Goal: Information Seeking & Learning: Check status

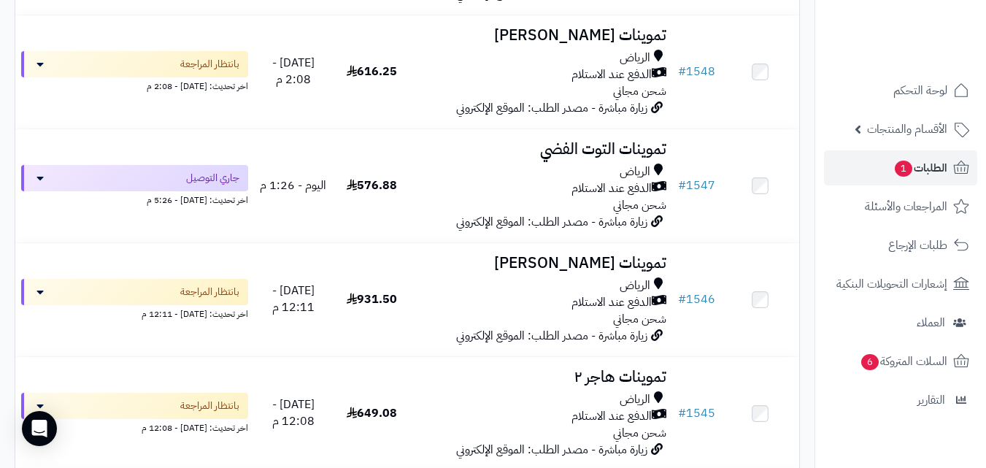
scroll to position [513, 0]
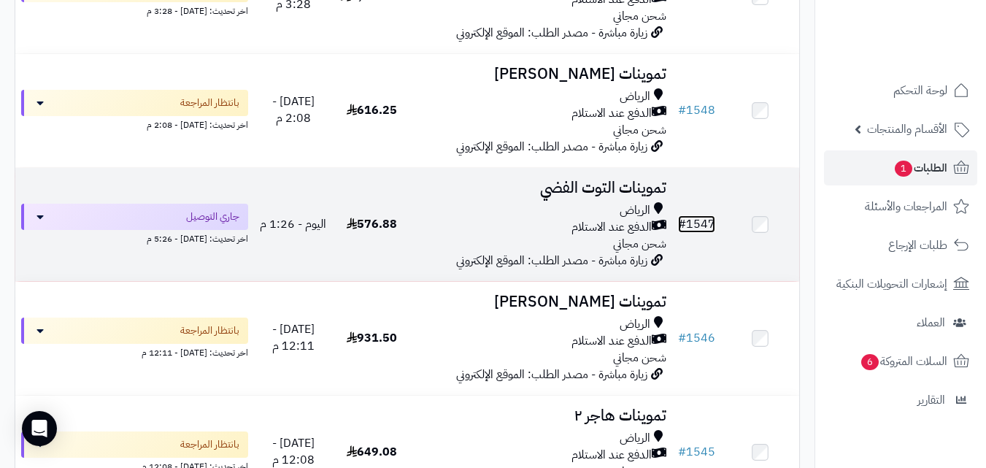
click at [697, 233] on link "# 1547" at bounding box center [696, 224] width 37 height 18
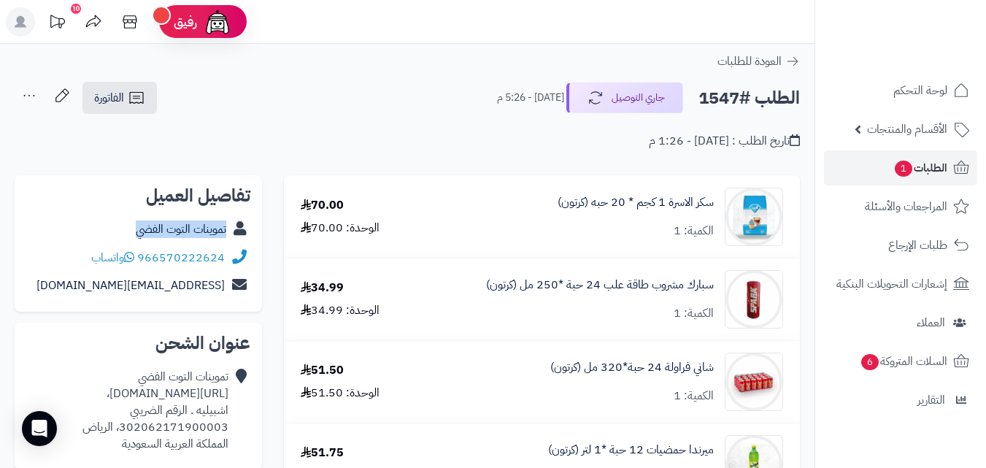
copy link "تموينات التوت الفضي"
drag, startPoint x: 126, startPoint y: 226, endPoint x: 227, endPoint y: 232, distance: 100.9
click at [227, 232] on div "تموينات التوت الفضي" at bounding box center [138, 229] width 224 height 28
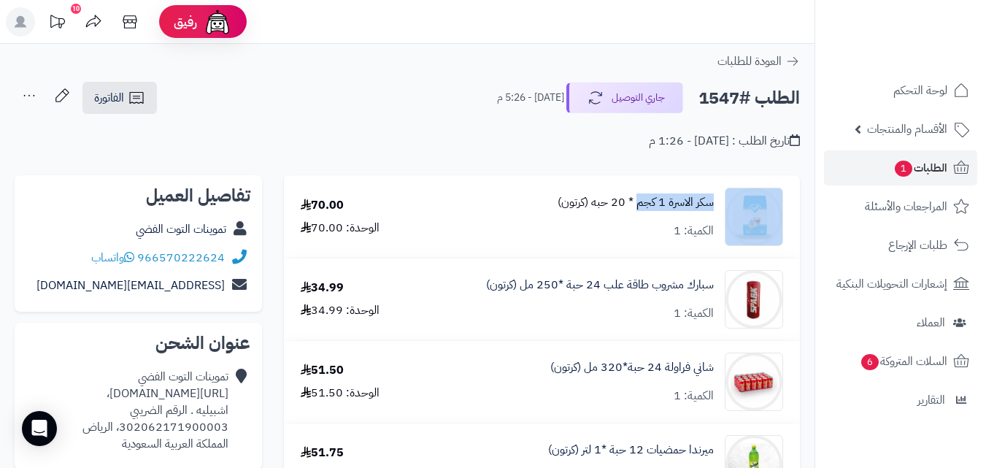
copy div "سكر الاسرة 1 كجم"
drag, startPoint x: 721, startPoint y: 197, endPoint x: 638, endPoint y: 210, distance: 84.2
click at [638, 210] on div "سكر الاسرة 1 كجم * 20 حبه (كرتون) الكمية: 1" at bounding box center [607, 217] width 374 height 58
click at [101, 93] on span "الفاتورة" at bounding box center [109, 98] width 30 height 18
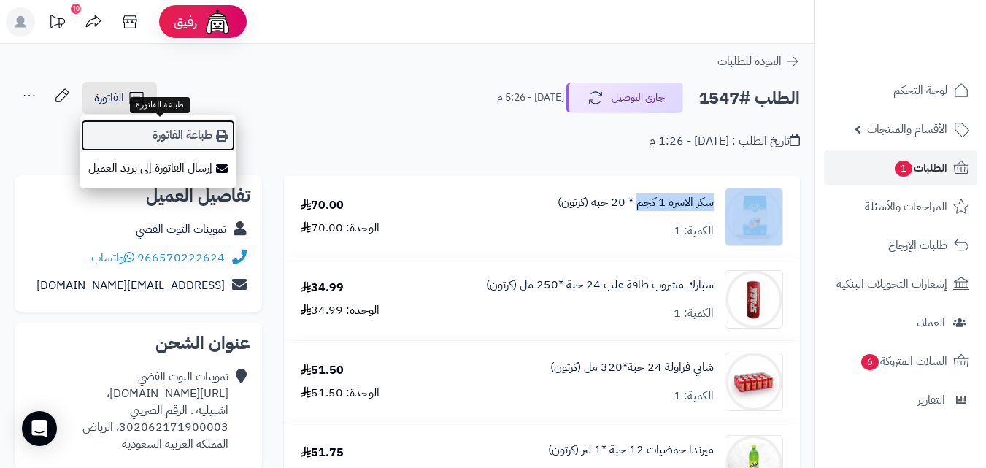
click at [178, 131] on link "طباعة الفاتورة" at bounding box center [157, 135] width 155 height 33
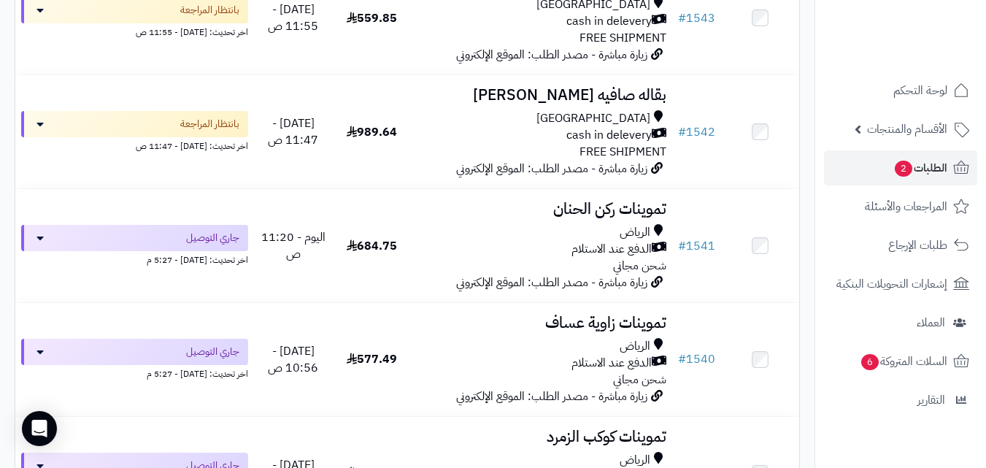
scroll to position [1443, 0]
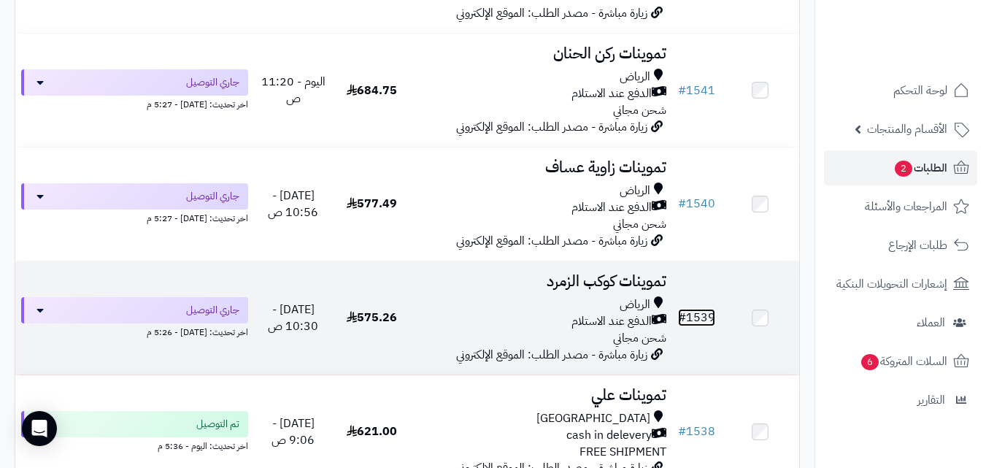
click at [700, 326] on link "# 1539" at bounding box center [696, 318] width 37 height 18
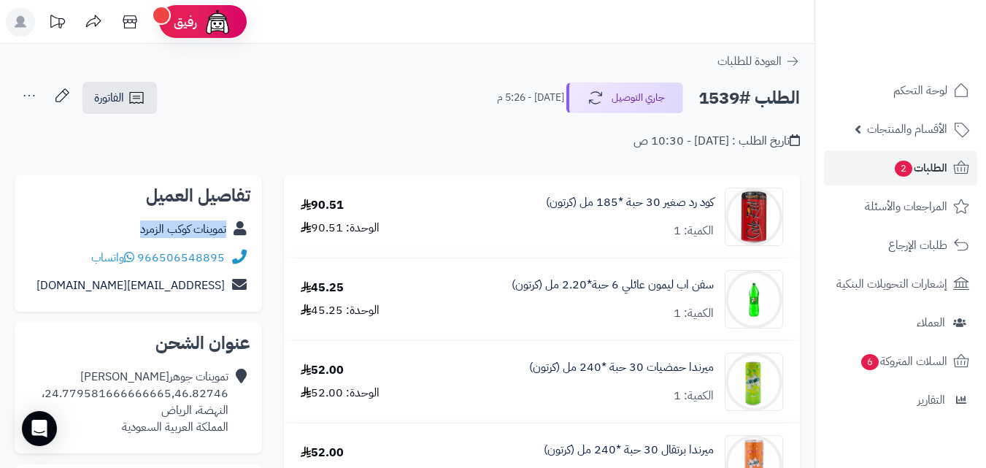
copy div "تموينات كوكب الزمرد"
drag, startPoint x: 131, startPoint y: 230, endPoint x: 244, endPoint y: 236, distance: 112.5
click at [244, 236] on div "تموينات كوكب الزمرد" at bounding box center [138, 229] width 224 height 28
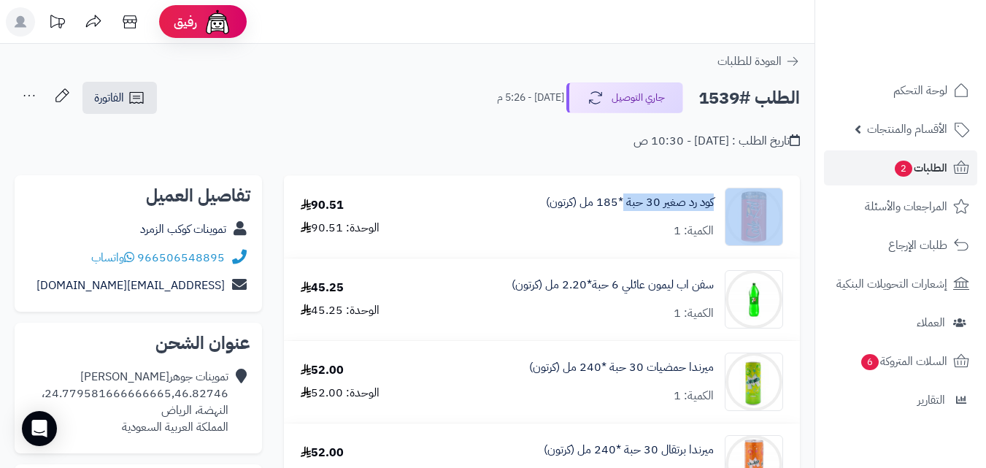
copy div "كود رد صغير 30 حبة"
drag, startPoint x: 722, startPoint y: 200, endPoint x: 625, endPoint y: 212, distance: 97.8
click at [625, 212] on div "كود رد صغير 30 حبة *185 مل (كرتون) الكمية: 1" at bounding box center [610, 217] width 367 height 58
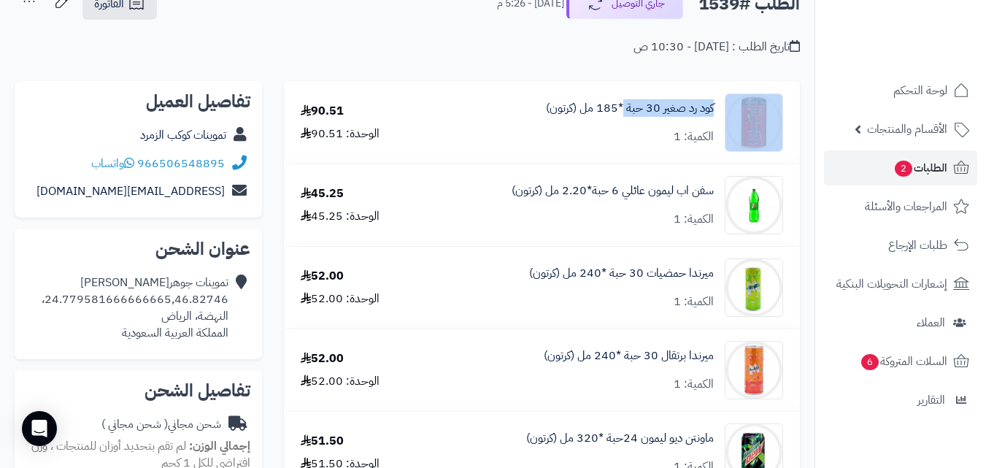
scroll to position [73, 0]
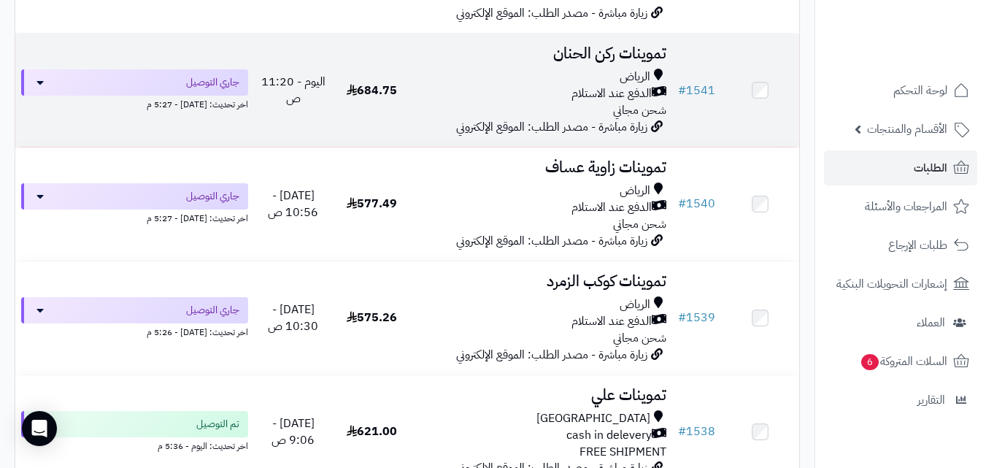
scroll to position [1443, 0]
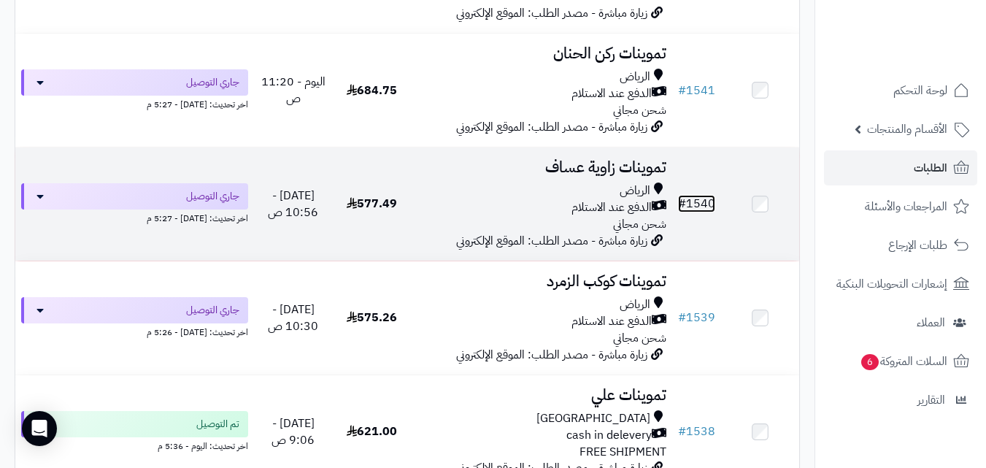
click at [700, 212] on link "# 1540" at bounding box center [696, 204] width 37 height 18
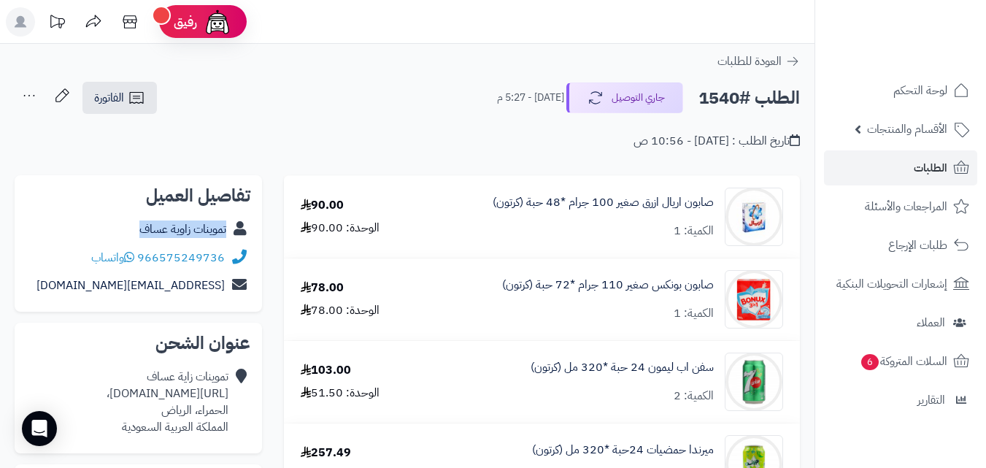
copy link "تموينات زاوية عساف"
drag, startPoint x: 227, startPoint y: 233, endPoint x: 129, endPoint y: 228, distance: 97.9
click at [129, 228] on div "تموينات زاوية عساف" at bounding box center [138, 229] width 224 height 28
copy link "صابون اريال ازرق صغير 100 جرام"
drag, startPoint x: 715, startPoint y: 196, endPoint x: 569, endPoint y: 203, distance: 146.1
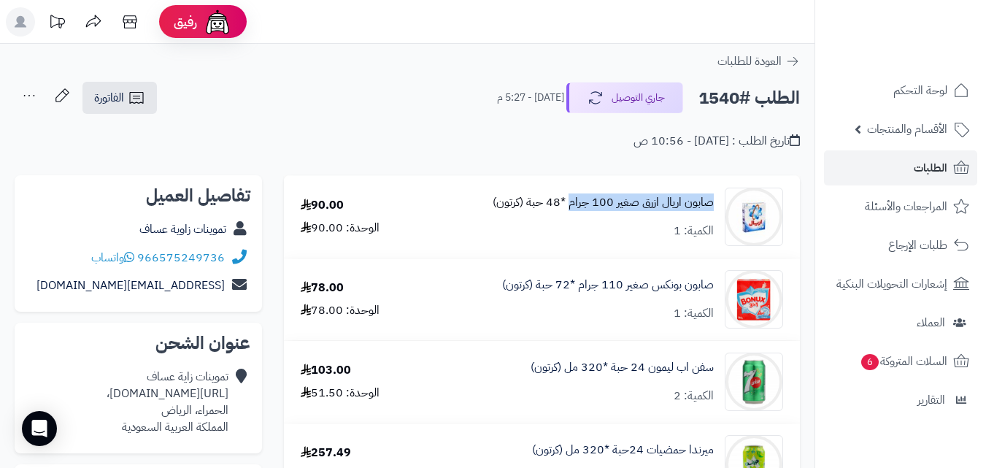
click at [569, 203] on div "صابون اريال ازرق صغير 100 جرام *48 حبة (كرتون) الكمية: 1" at bounding box center [608, 217] width 371 height 58
copy link "صابون بونكس صغير"
drag, startPoint x: 718, startPoint y: 282, endPoint x: 622, endPoint y: 285, distance: 95.6
click at [622, 285] on div "صابون بونكس صغير 110 جرام *72 حبة (كرتون) الكمية: 1" at bounding box center [608, 299] width 371 height 58
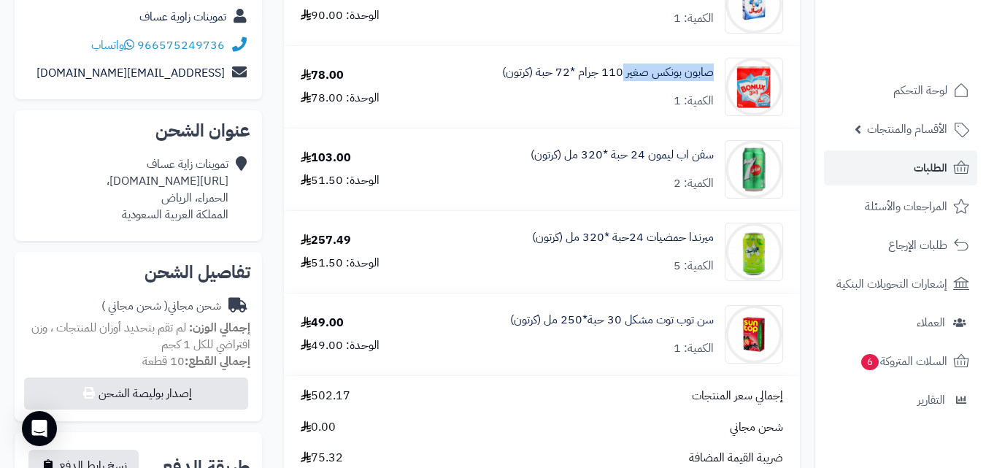
scroll to position [219, 0]
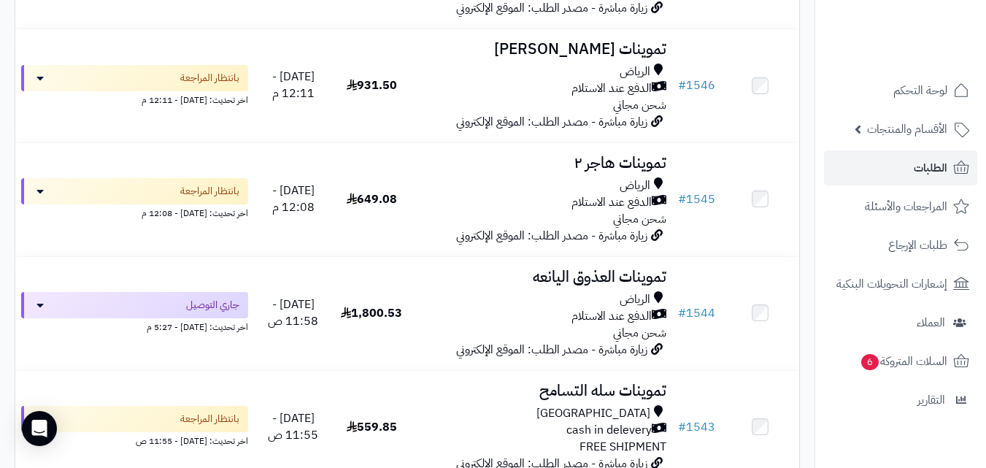
scroll to position [1093, 0]
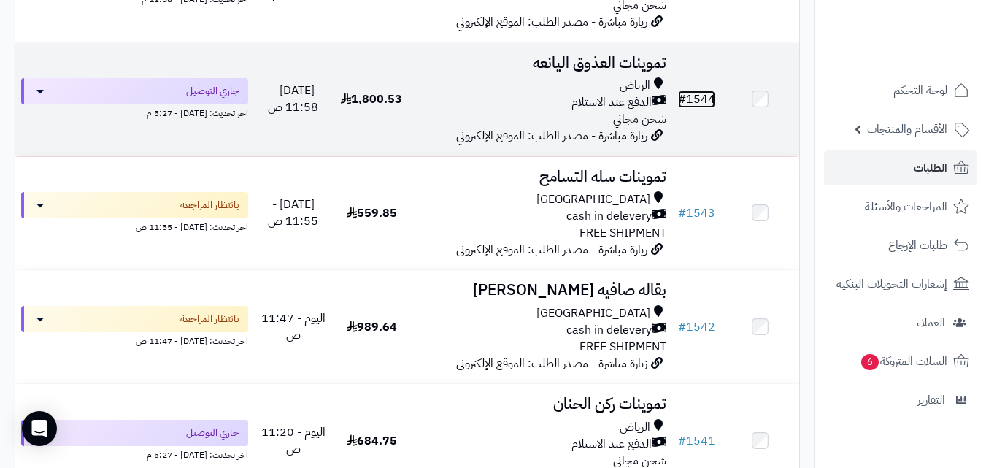
click at [705, 107] on link "# 1544" at bounding box center [696, 99] width 37 height 18
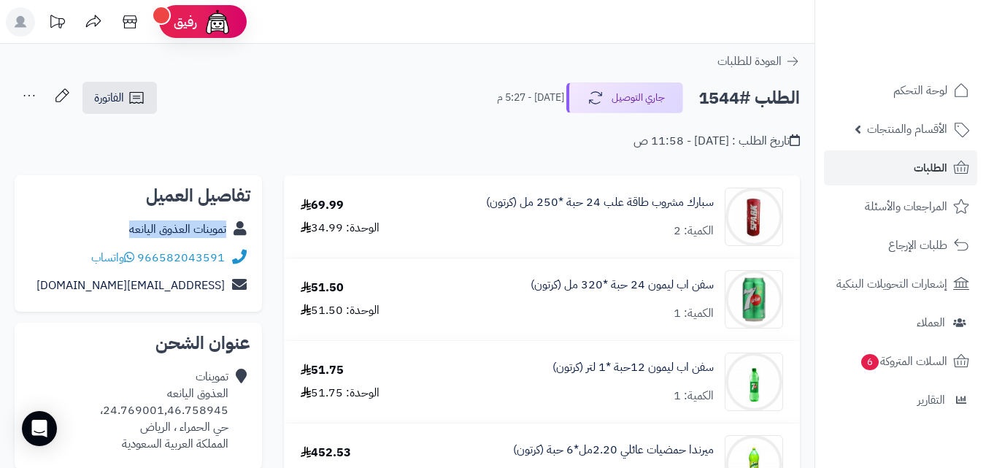
copy div "تموينات العذوق اليانعه"
drag, startPoint x: 126, startPoint y: 226, endPoint x: 230, endPoint y: 237, distance: 104.9
click at [230, 237] on div "تموينات العذوق اليانعه" at bounding box center [138, 229] width 224 height 28
click at [886, 175] on link "الطلبات" at bounding box center [900, 167] width 153 height 35
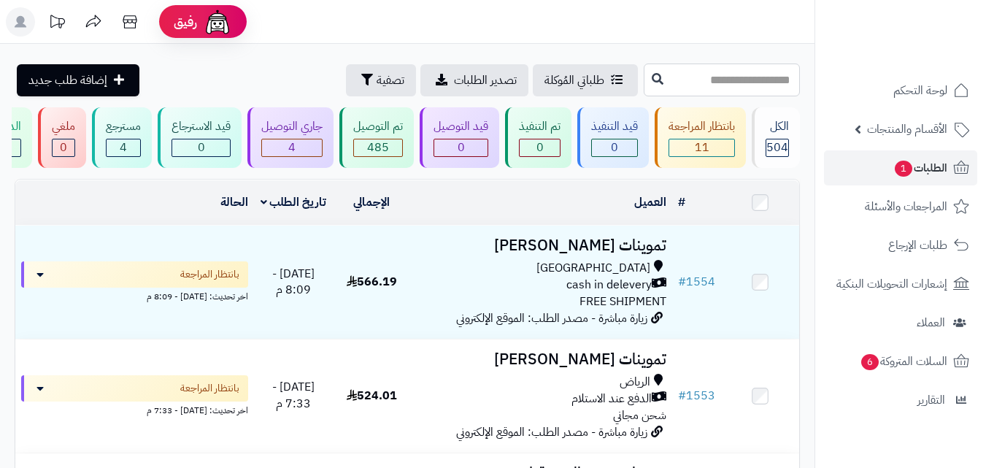
click at [695, 78] on input "text" at bounding box center [722, 79] width 156 height 33
type input "****"
click at [647, 85] on button at bounding box center [658, 79] width 22 height 28
